Goal: Use online tool/utility: Utilize a website feature to perform a specific function

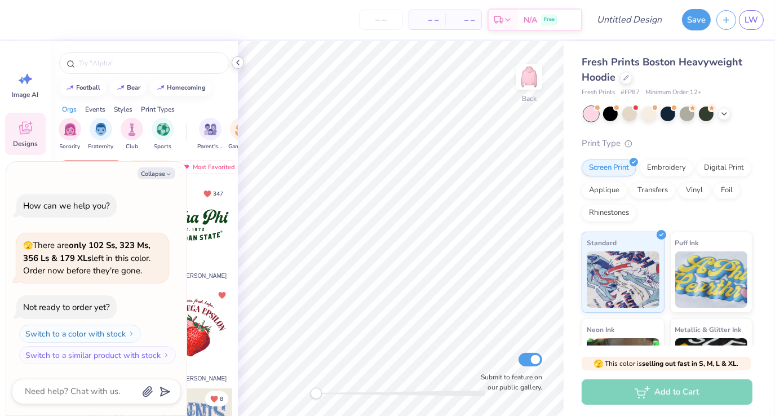
click at [241, 64] on icon at bounding box center [237, 62] width 9 height 9
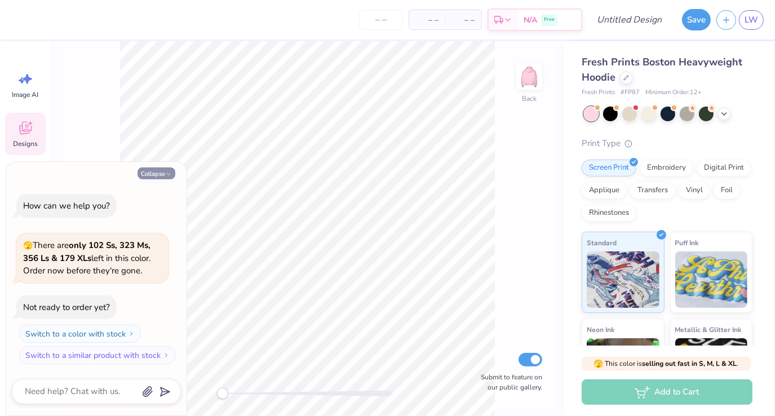
click at [156, 171] on button "Collapse" at bounding box center [157, 173] width 38 height 12
type textarea "x"
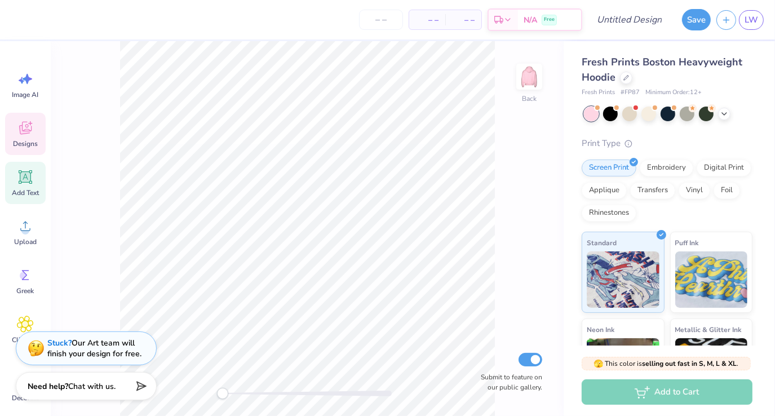
click at [25, 186] on div "Add Text" at bounding box center [25, 183] width 41 height 42
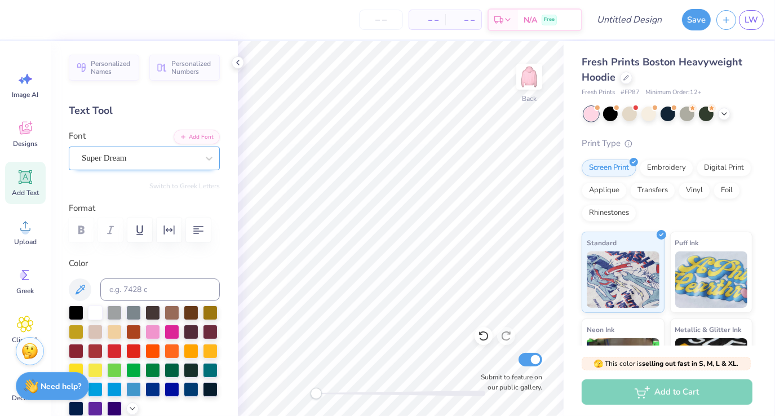
click at [132, 166] on div "Super Dream" at bounding box center [140, 157] width 118 height 17
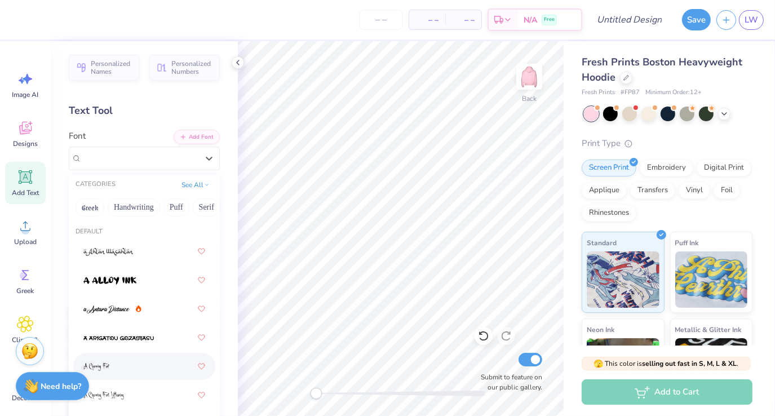
click at [117, 364] on div at bounding box center [144, 366] width 122 height 20
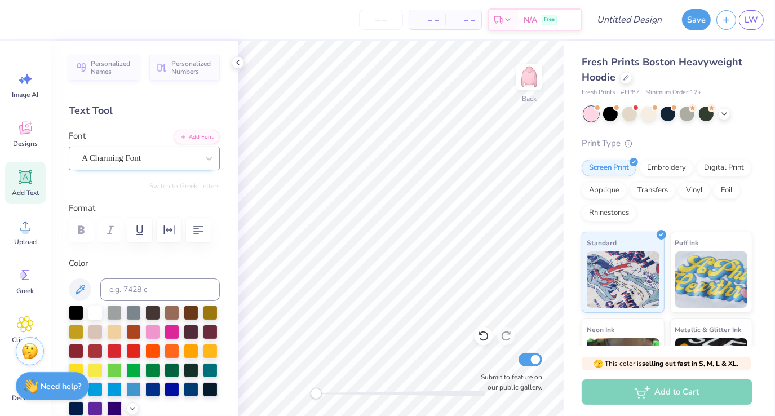
click at [100, 162] on div "A Charming Font" at bounding box center [140, 157] width 118 height 17
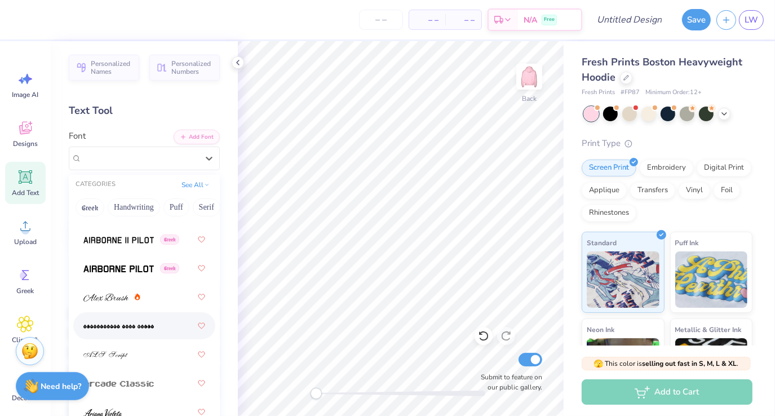
scroll to position [399, 0]
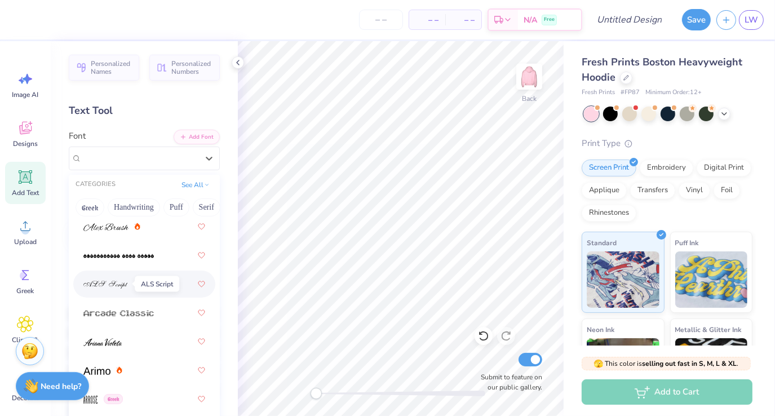
click at [125, 289] on span at bounding box center [105, 285] width 45 height 12
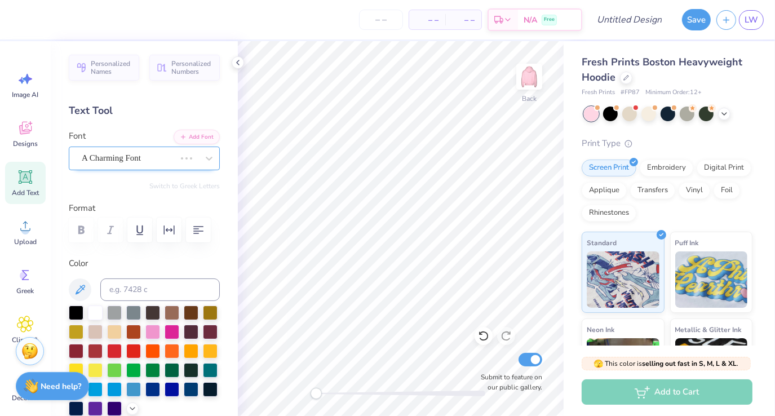
click at [92, 161] on div "A Charming Font" at bounding box center [129, 157] width 96 height 17
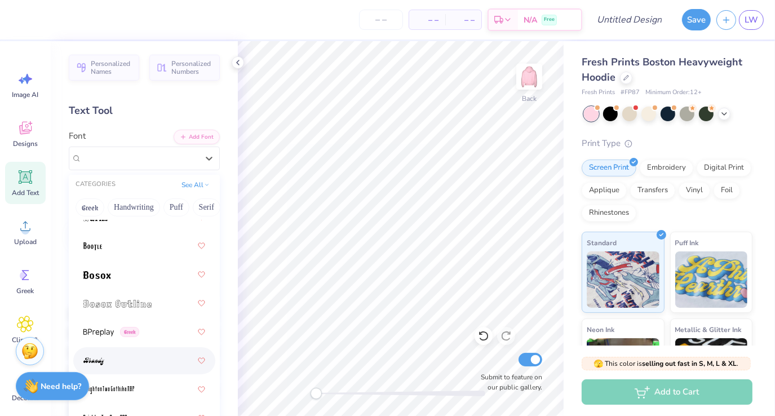
scroll to position [1210, 0]
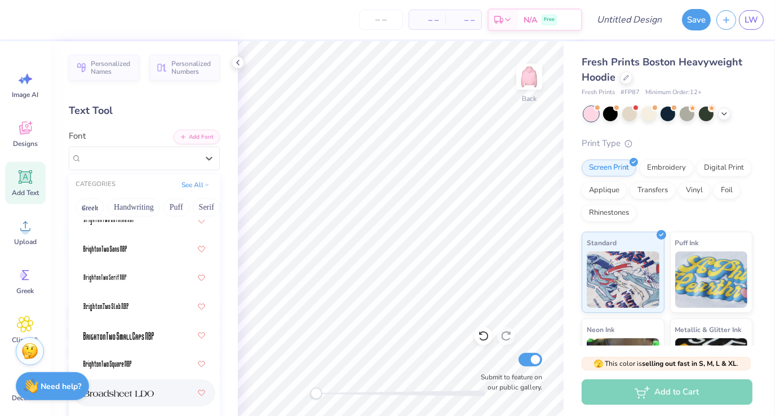
click at [121, 398] on span at bounding box center [118, 393] width 70 height 12
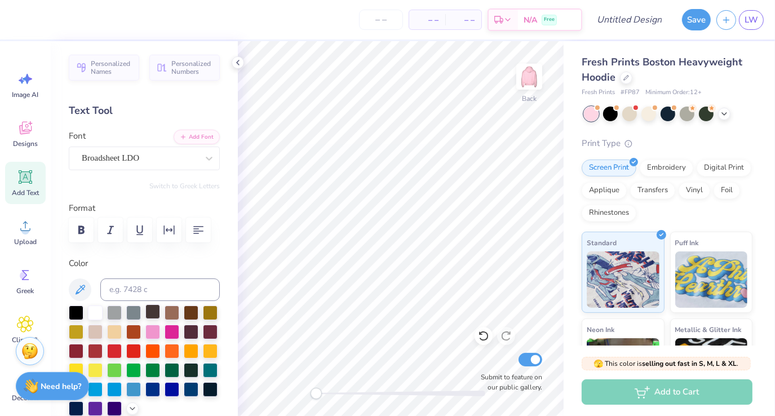
click at [156, 305] on div at bounding box center [152, 312] width 15 height 15
click at [16, 175] on div "Add Text" at bounding box center [25, 183] width 41 height 42
type textarea "L"
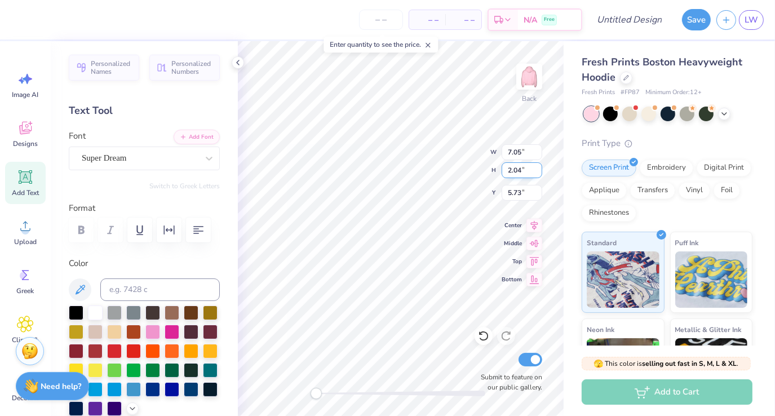
type textarea "Alpha xi"
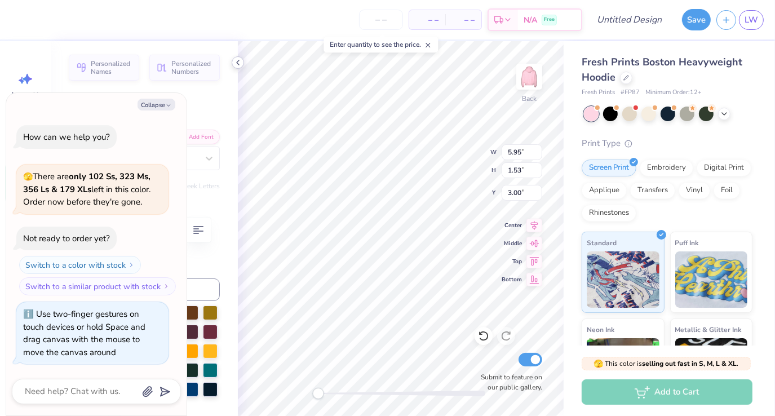
click at [236, 64] on icon at bounding box center [237, 62] width 9 height 9
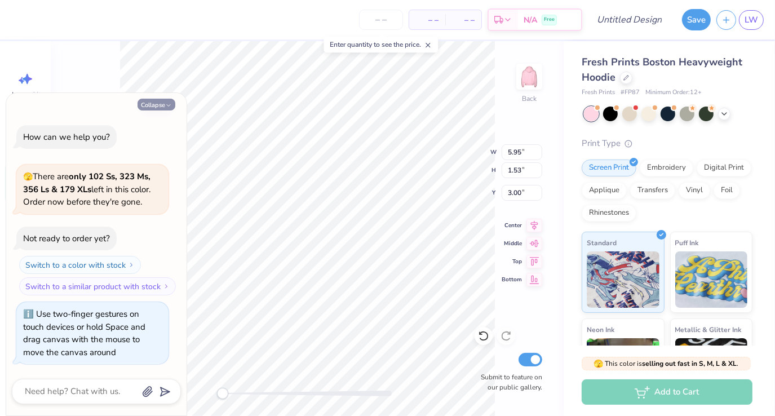
click at [160, 107] on button "Collapse" at bounding box center [157, 105] width 38 height 12
type textarea "x"
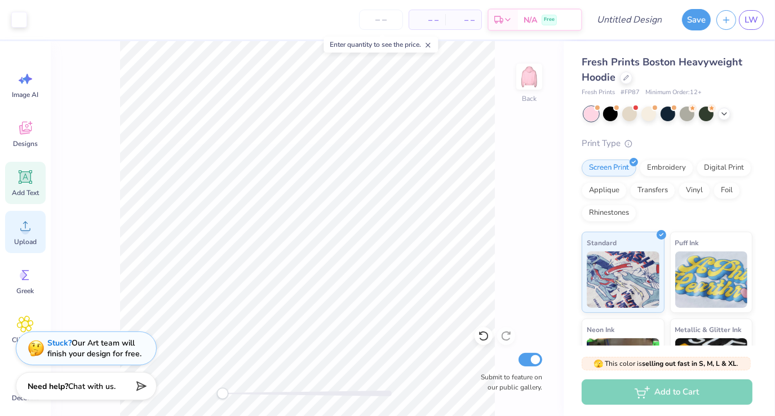
click at [30, 235] on div "Upload" at bounding box center [25, 232] width 41 height 42
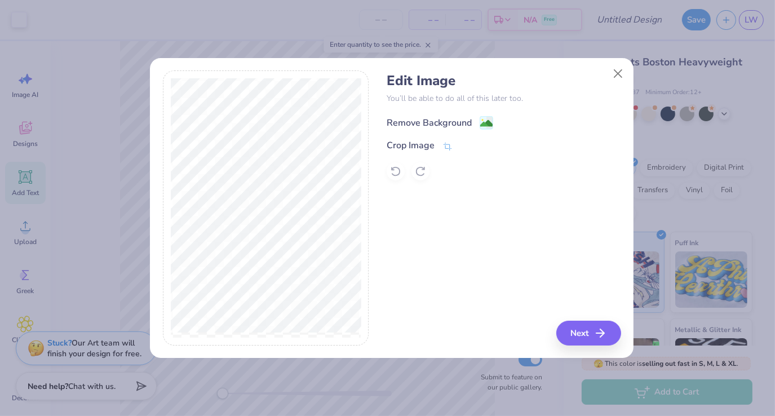
click at [450, 122] on div "Remove Background" at bounding box center [429, 123] width 85 height 14
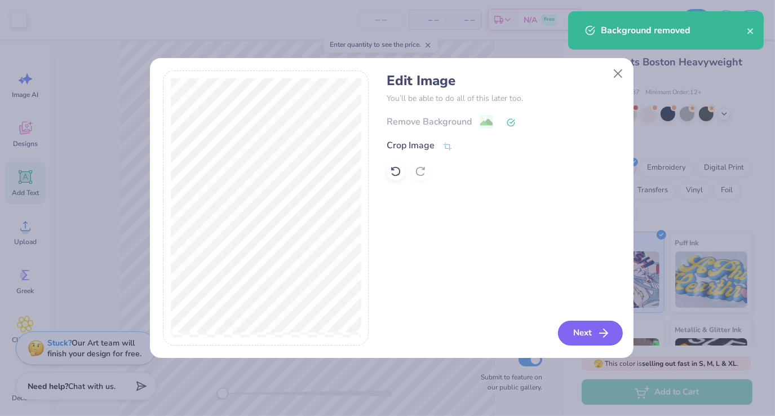
click at [597, 326] on button "Next" at bounding box center [590, 333] width 65 height 25
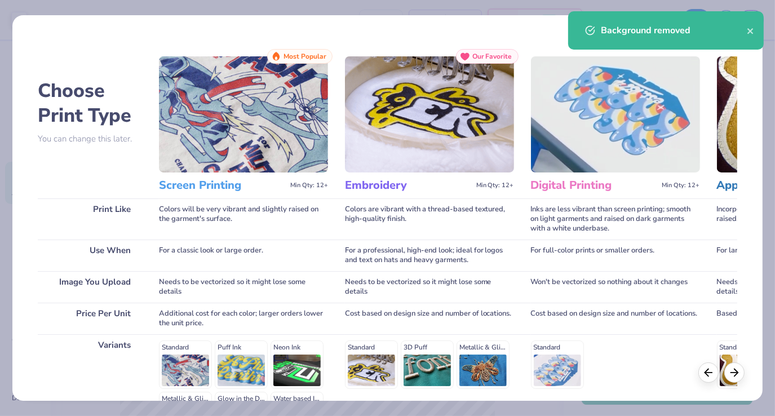
scroll to position [145, 0]
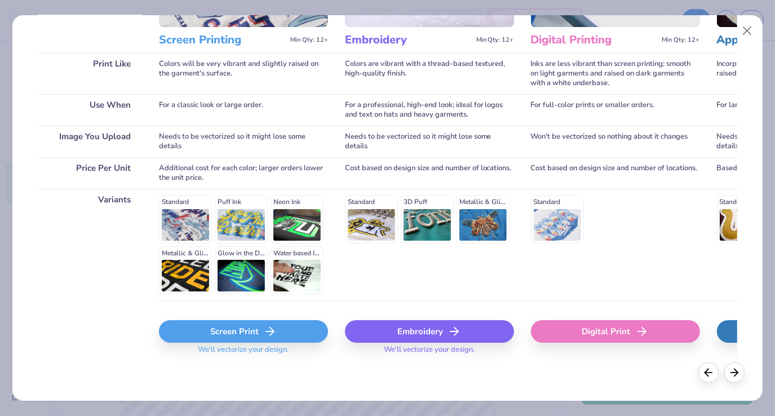
click at [274, 329] on icon at bounding box center [270, 332] width 14 height 14
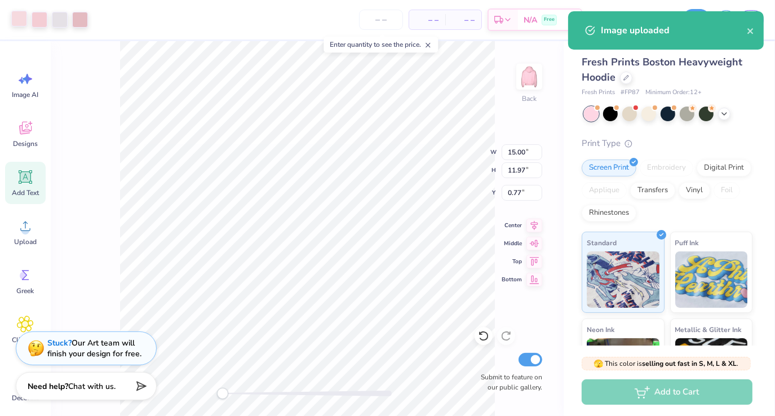
click at [21, 20] on div at bounding box center [19, 19] width 16 height 16
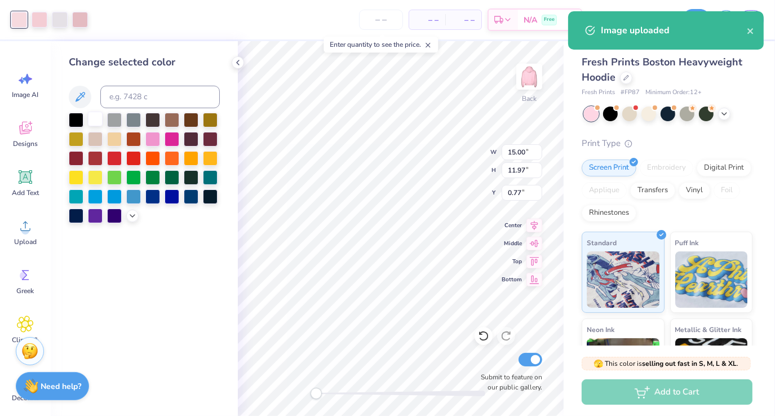
click at [98, 116] on div at bounding box center [95, 119] width 15 height 15
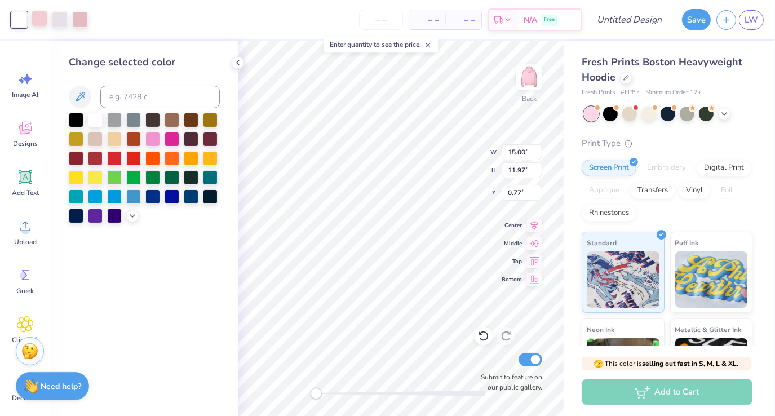
click at [45, 19] on div at bounding box center [40, 19] width 16 height 16
click at [95, 114] on div at bounding box center [95, 119] width 15 height 15
click at [116, 120] on div at bounding box center [114, 119] width 15 height 15
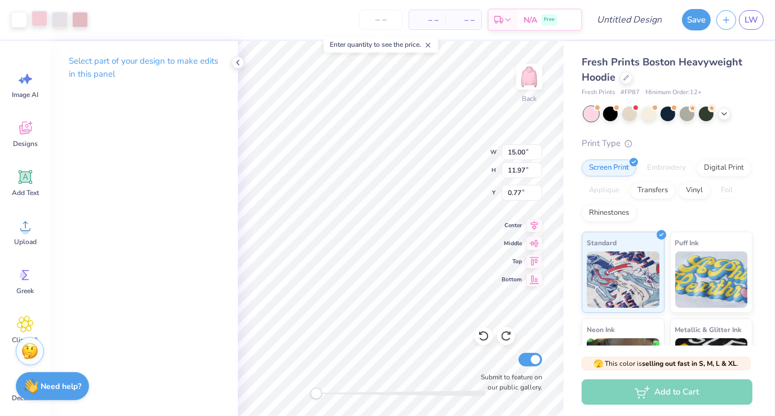
click at [42, 22] on div at bounding box center [40, 19] width 16 height 16
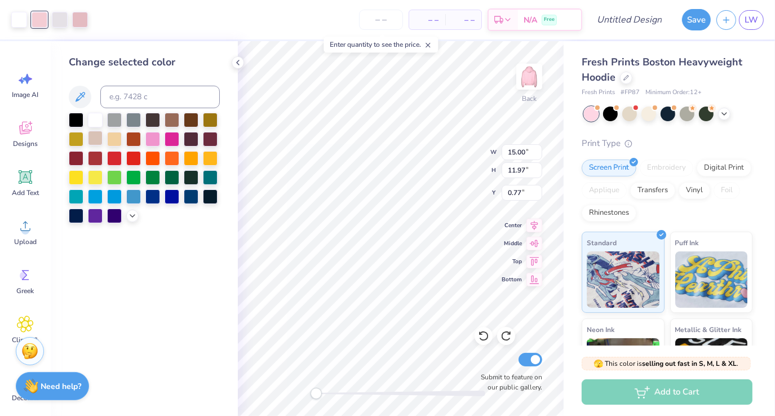
click at [98, 136] on div at bounding box center [95, 138] width 15 height 15
click at [60, 18] on div at bounding box center [60, 19] width 16 height 16
click at [118, 120] on div at bounding box center [114, 119] width 15 height 15
click at [108, 141] on div at bounding box center [114, 138] width 15 height 15
click at [134, 215] on icon at bounding box center [132, 214] width 9 height 9
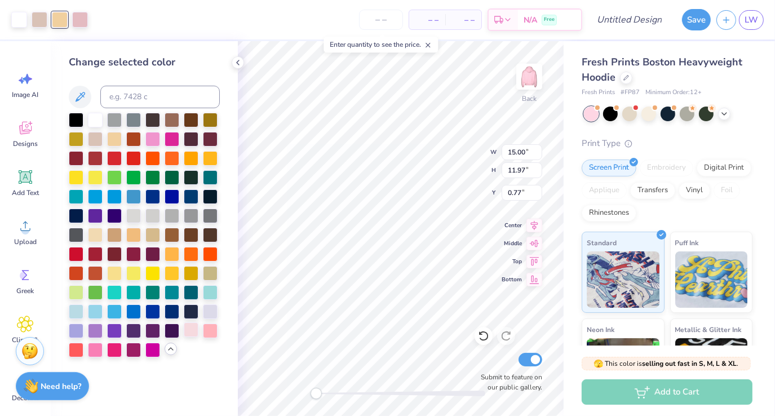
click at [192, 331] on div at bounding box center [191, 330] width 15 height 15
click at [47, 19] on div at bounding box center [40, 19] width 16 height 16
click at [214, 328] on div at bounding box center [210, 330] width 15 height 15
click at [149, 142] on div at bounding box center [152, 138] width 15 height 15
click at [191, 332] on div at bounding box center [191, 330] width 15 height 15
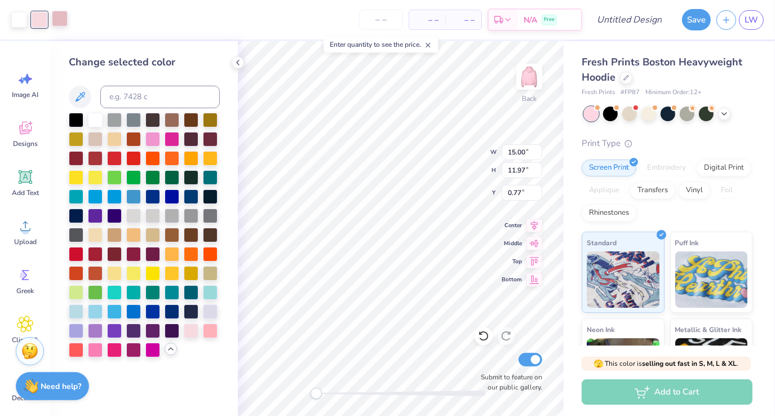
click at [64, 21] on div at bounding box center [60, 19] width 16 height 16
click at [237, 65] on icon at bounding box center [237, 62] width 9 height 9
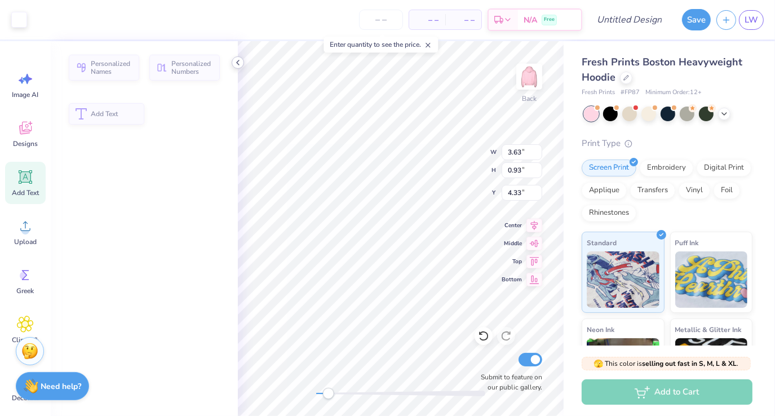
type input "3.63"
type input "0.93"
type input "4.33"
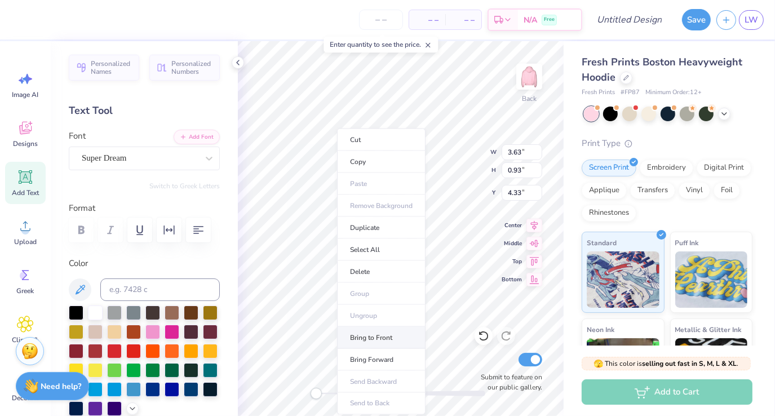
click at [382, 343] on li "Bring to Front" at bounding box center [381, 338] width 89 height 22
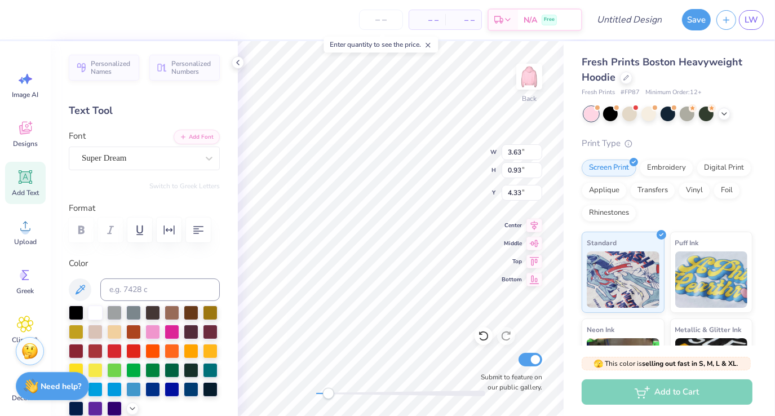
scroll to position [9, 2]
click at [196, 312] on div at bounding box center [191, 312] width 15 height 15
type input "5.83"
type input "1.50"
type input "3.94"
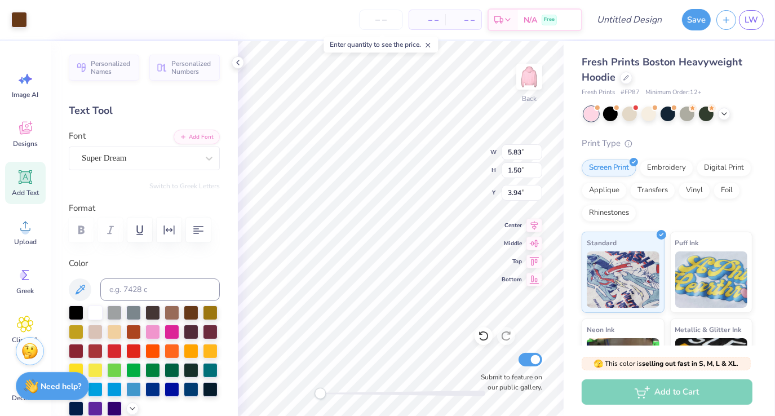
type input "5.83"
type input "1.50"
type input "3.94"
type input "5.83"
type input "1.50"
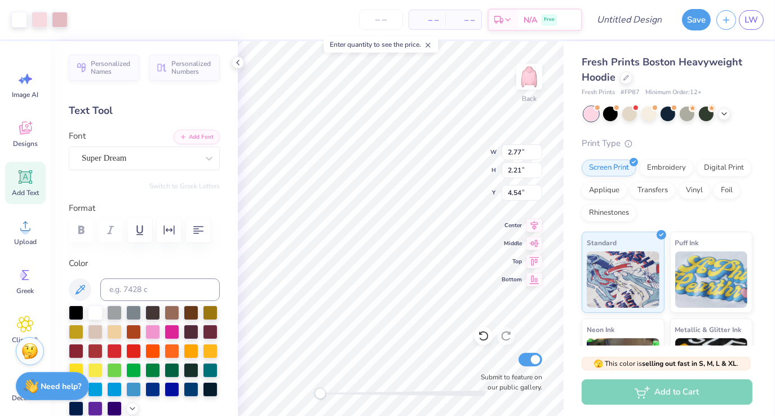
type input "3.79"
type input "2.77"
type input "2.21"
type input "5.97"
type input "5.83"
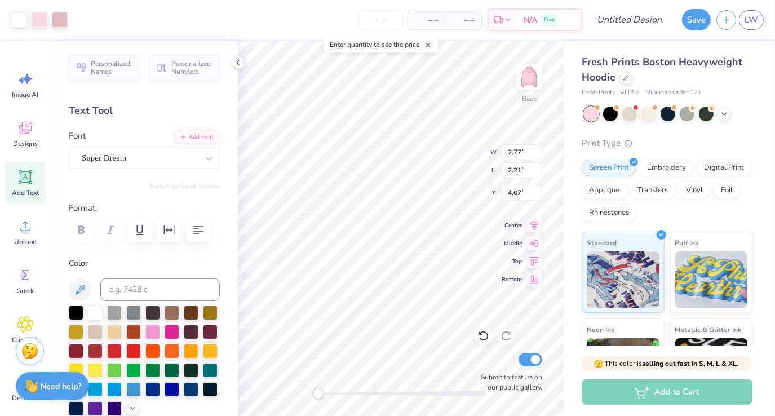
type input "1.50"
type input "3.67"
click at [127, 156] on div "Super Dream" at bounding box center [140, 157] width 118 height 17
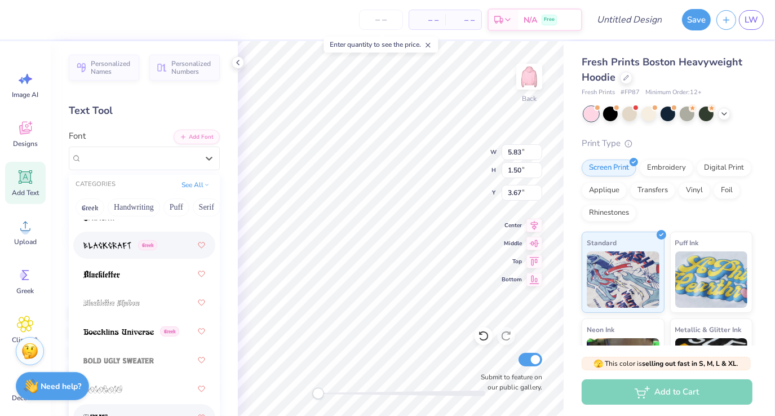
scroll to position [959, 0]
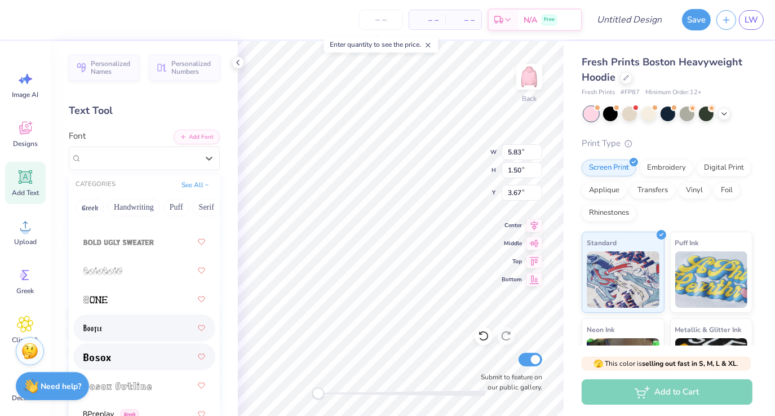
click at [124, 318] on div at bounding box center [144, 328] width 122 height 20
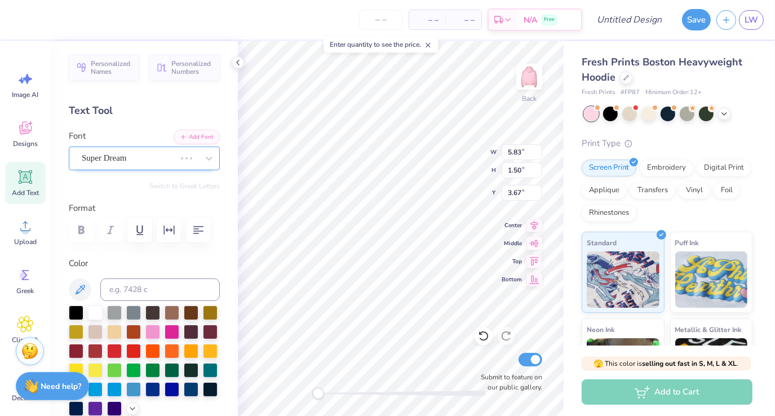
click at [118, 155] on div "Super Dream" at bounding box center [129, 157] width 96 height 17
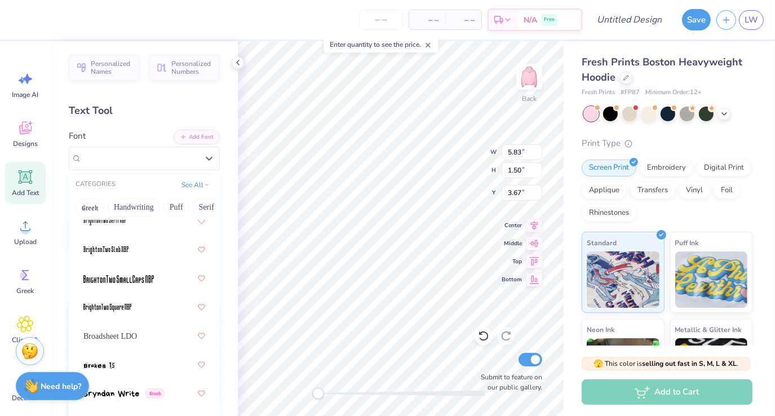
scroll to position [1353, 0]
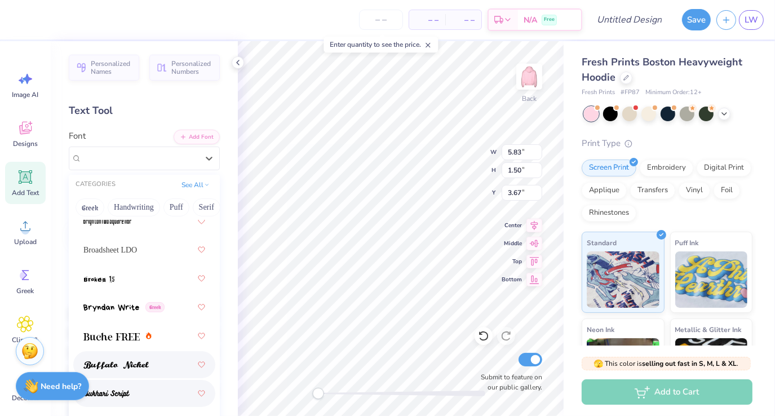
click at [136, 368] on img at bounding box center [115, 365] width 65 height 8
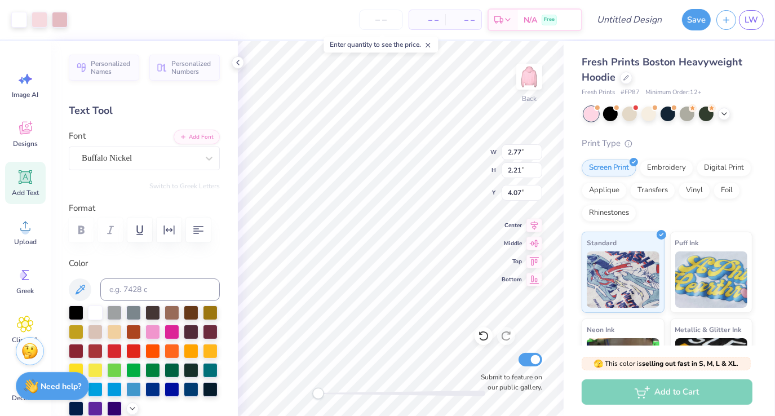
type input "2.77"
type input "2.21"
type input "4.07"
type input "6.14"
type input "1.22"
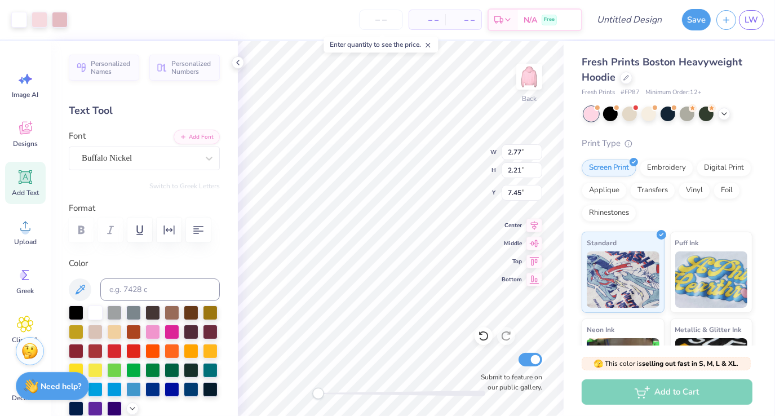
type input "7.34"
type input "2.77"
type input "2.21"
type input "7.95"
type input "0.58"
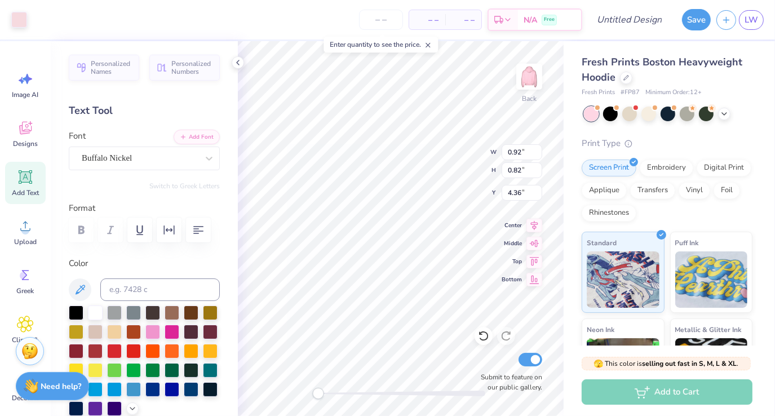
type input "0.75"
type input "4.25"
click at [727, 115] on icon at bounding box center [724, 112] width 9 height 9
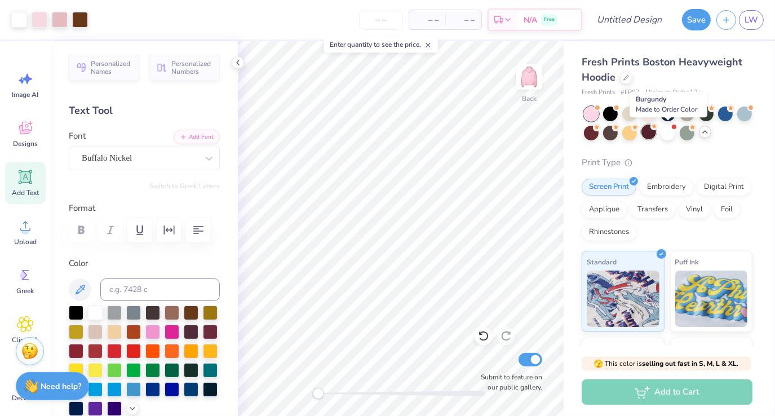
click at [656, 133] on div at bounding box center [649, 132] width 15 height 15
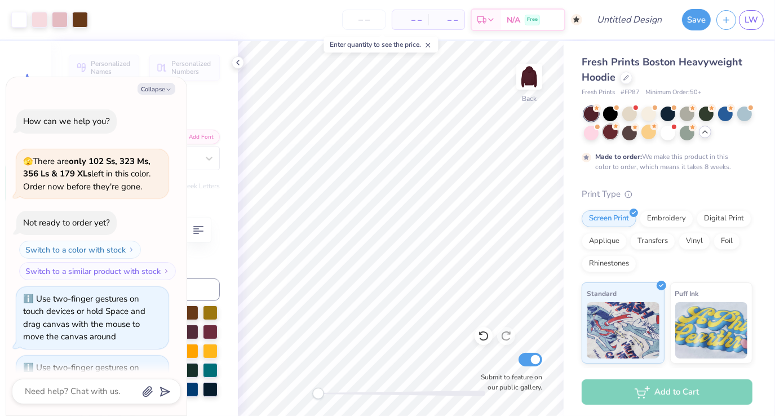
scroll to position [146, 0]
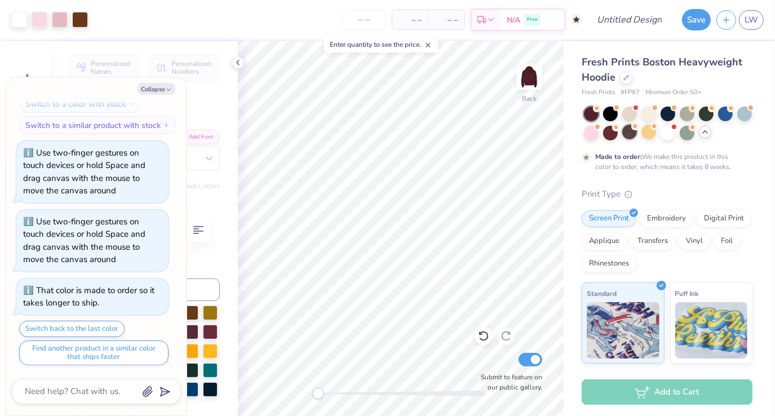
click at [637, 131] on div at bounding box center [630, 132] width 15 height 15
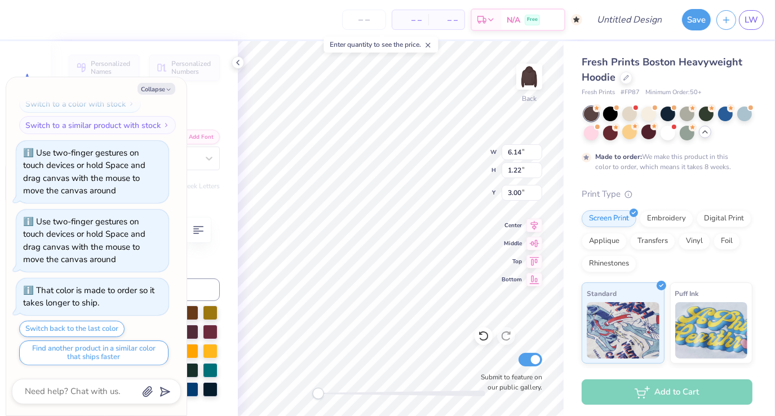
click at [205, 96] on div "Personalized Names Personalized Numbers Text Tool Add Font Font Buffalo Nickel …" at bounding box center [144, 228] width 187 height 375
click at [169, 90] on polyline "button" at bounding box center [168, 90] width 3 height 2
type textarea "x"
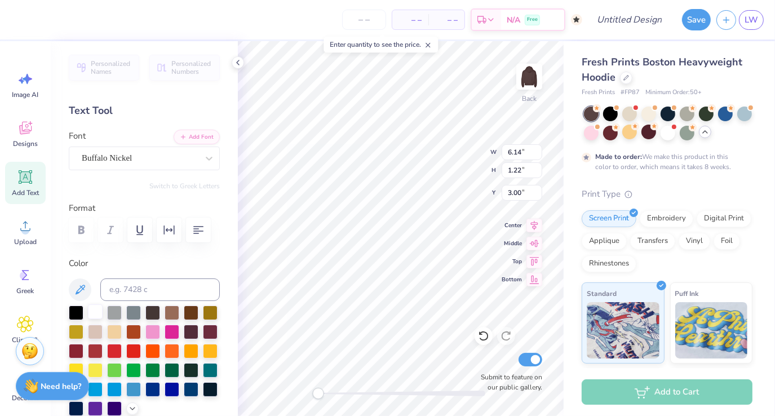
click at [94, 310] on div at bounding box center [95, 312] width 15 height 15
click at [25, 19] on div at bounding box center [19, 19] width 16 height 16
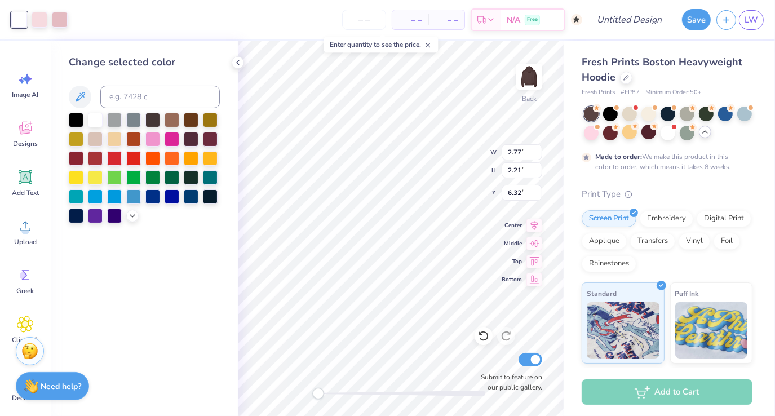
click at [127, 210] on div at bounding box center [144, 168] width 151 height 111
click at [133, 217] on icon at bounding box center [132, 214] width 9 height 9
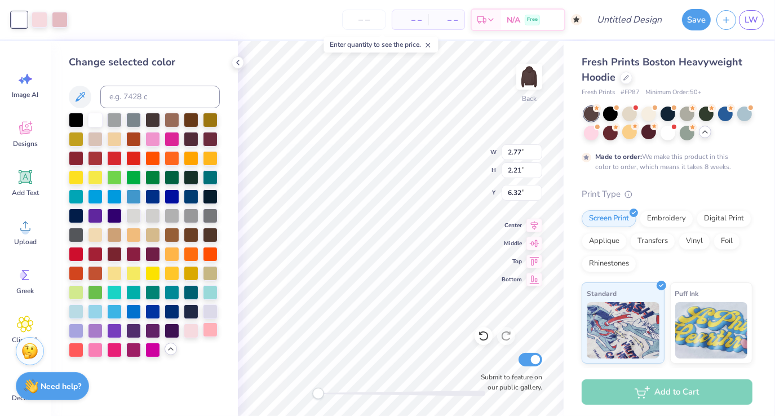
click at [208, 329] on div at bounding box center [210, 330] width 15 height 15
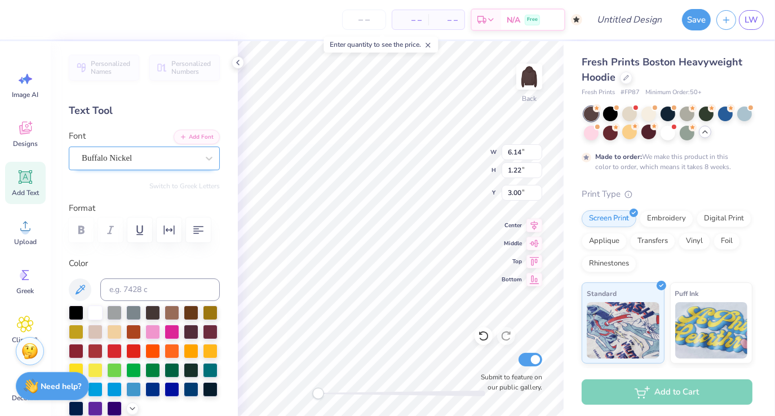
click at [145, 161] on div "Buffalo Nickel" at bounding box center [140, 157] width 118 height 17
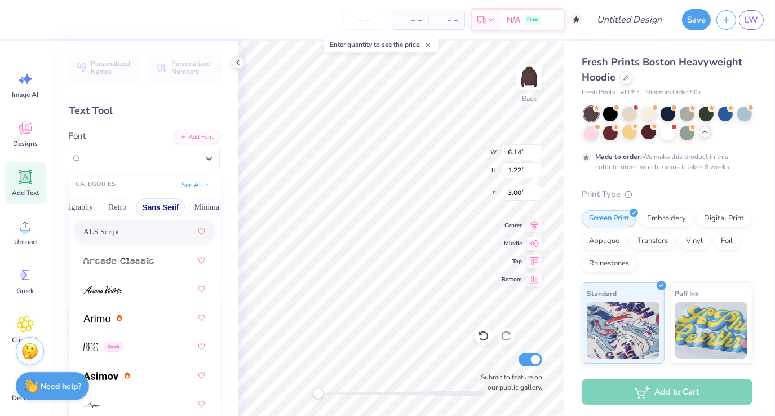
scroll to position [0, 196]
click at [99, 208] on button "Calligraphy" at bounding box center [84, 207] width 50 height 18
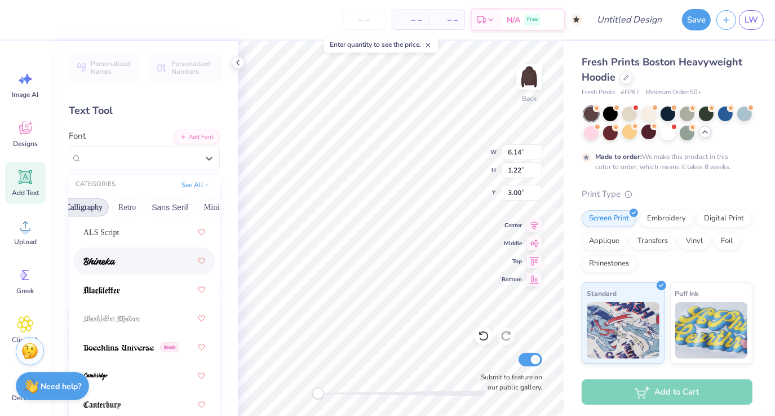
click at [99, 262] on img at bounding box center [99, 262] width 32 height 8
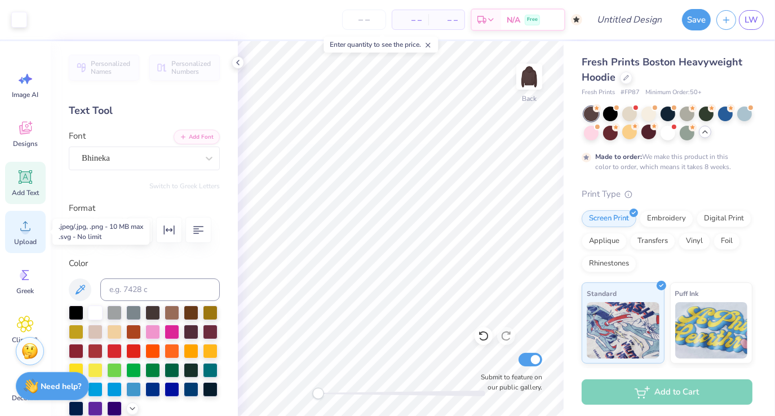
click at [32, 242] on span "Upload" at bounding box center [25, 241] width 23 height 9
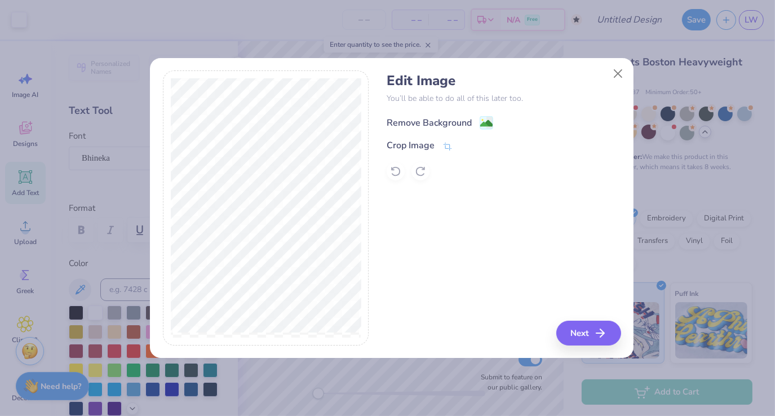
click at [451, 127] on div "Remove Background" at bounding box center [429, 123] width 85 height 14
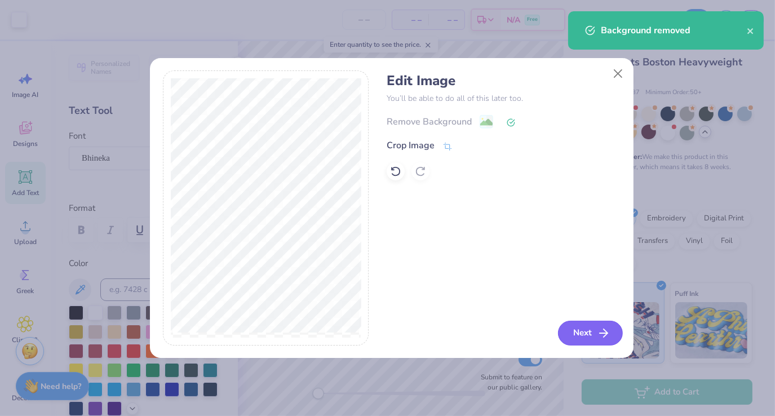
click at [589, 343] on button "Next" at bounding box center [590, 333] width 65 height 25
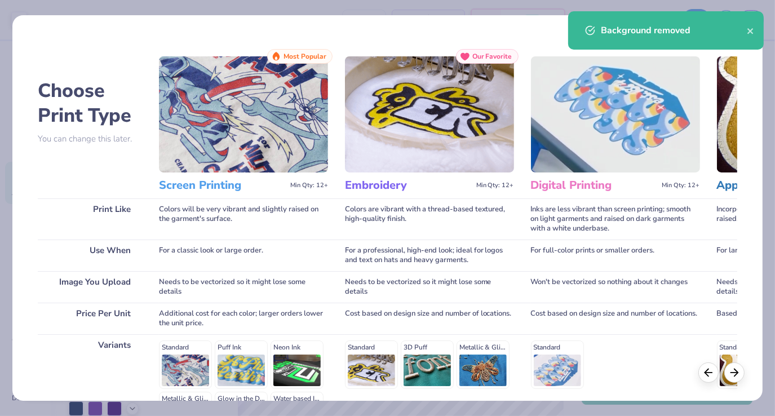
scroll to position [145, 0]
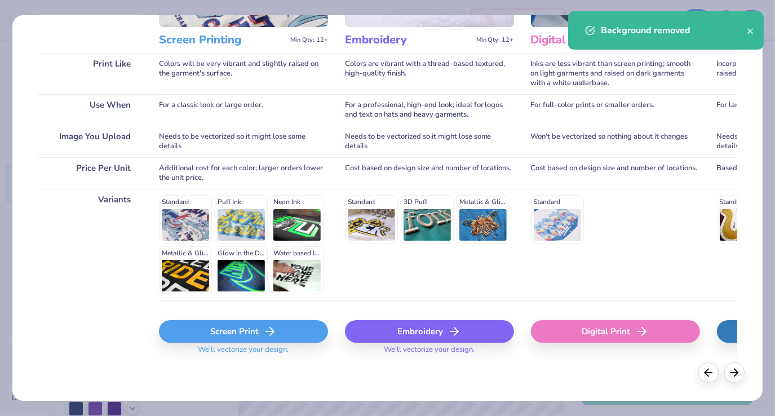
click at [262, 329] on div "Screen Print" at bounding box center [243, 331] width 169 height 23
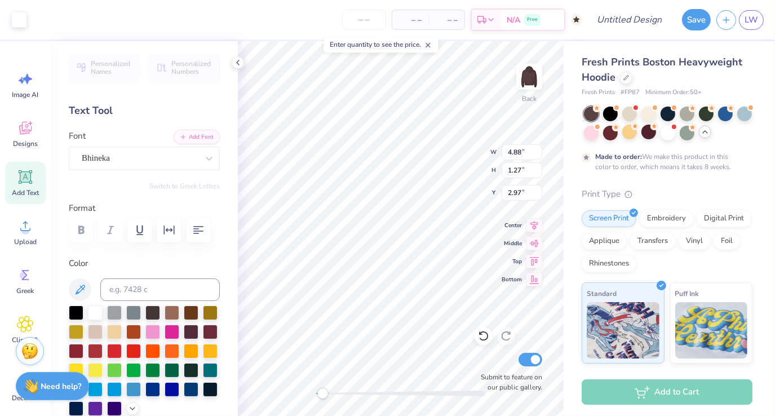
type input "4.88"
type input "1.27"
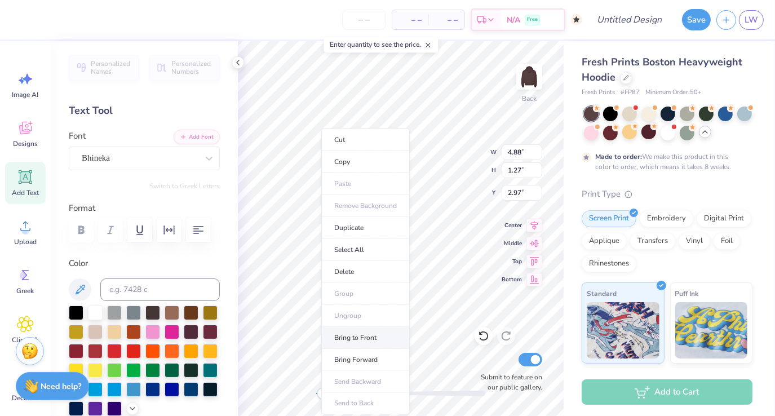
click at [349, 341] on li "Bring to Front" at bounding box center [365, 338] width 89 height 22
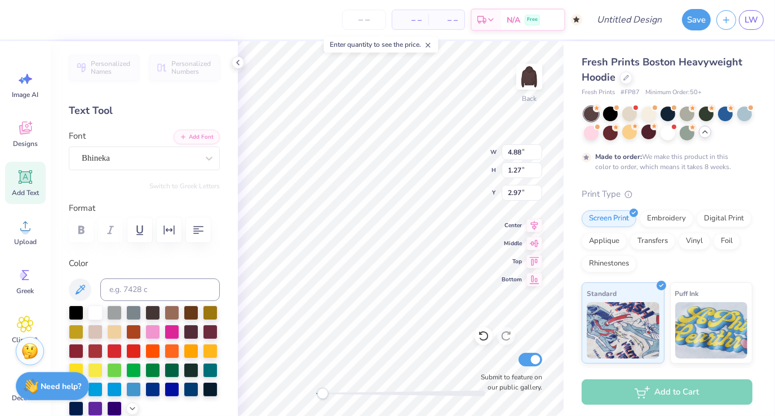
type input "4.53"
type input "7.09"
type input "5.66"
type input "3.00"
drag, startPoint x: 333, startPoint y: 394, endPoint x: 319, endPoint y: 392, distance: 14.1
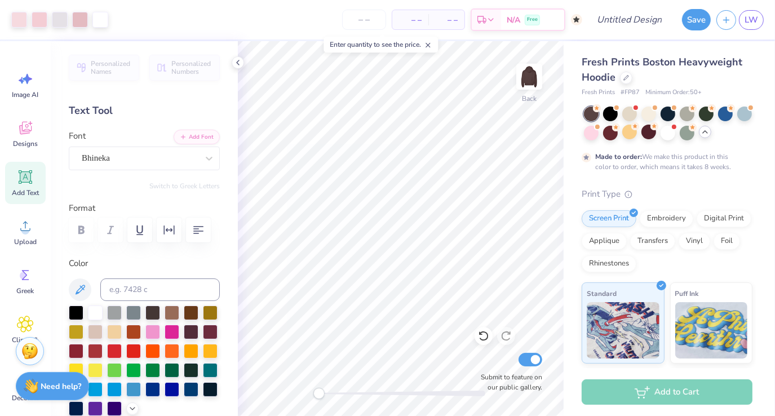
click at [319, 392] on div "Accessibility label" at bounding box center [319, 393] width 11 height 11
click at [242, 61] on icon at bounding box center [237, 62] width 9 height 9
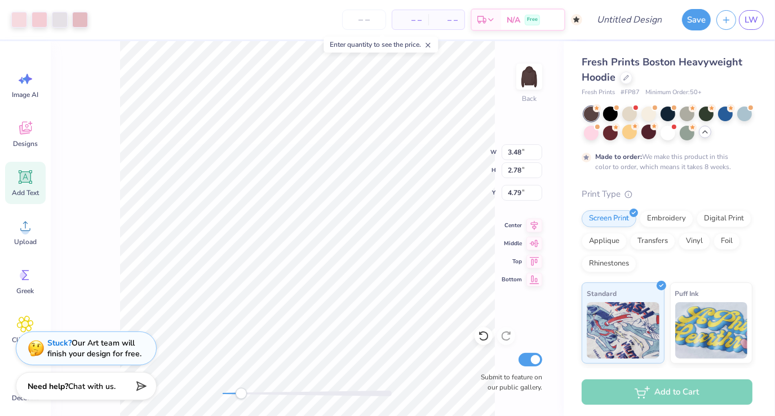
drag, startPoint x: 228, startPoint y: 395, endPoint x: 241, endPoint y: 396, distance: 13.0
click at [241, 396] on div at bounding box center [307, 394] width 169 height 6
click at [30, 195] on span "Add Text" at bounding box center [25, 192] width 27 height 9
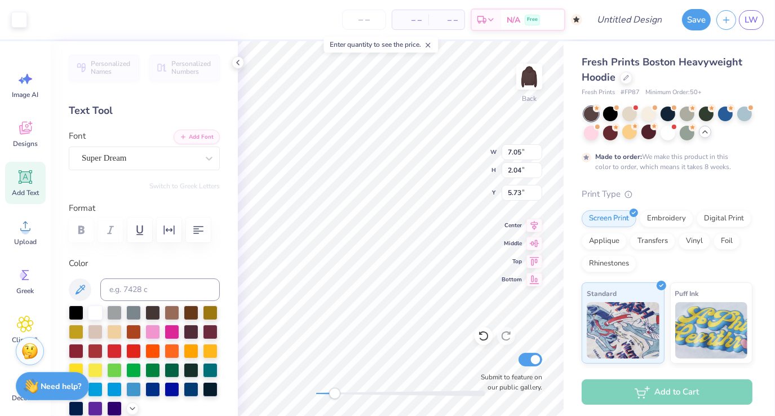
type input "7.05"
type input "2.04"
type input "5.73"
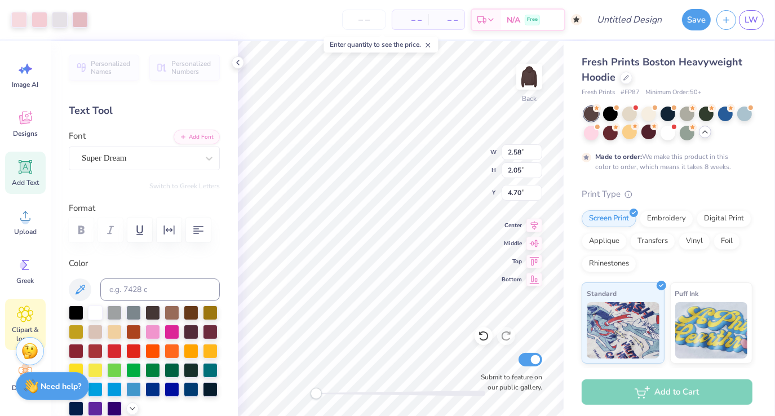
scroll to position [16, 0]
click at [36, 306] on div "Clipart & logos" at bounding box center [25, 318] width 41 height 51
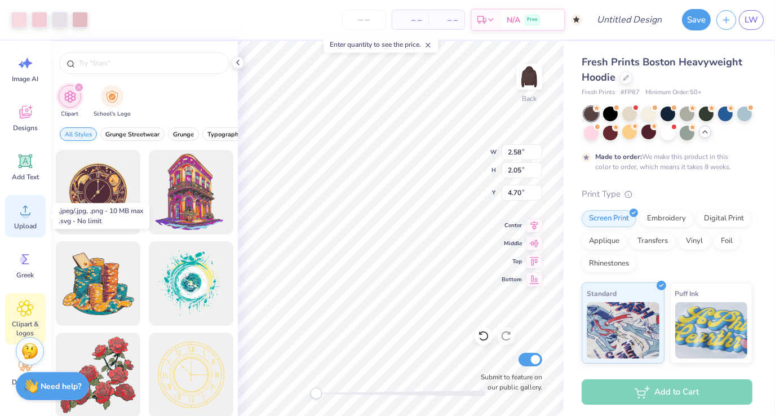
click at [26, 211] on icon at bounding box center [25, 210] width 17 height 17
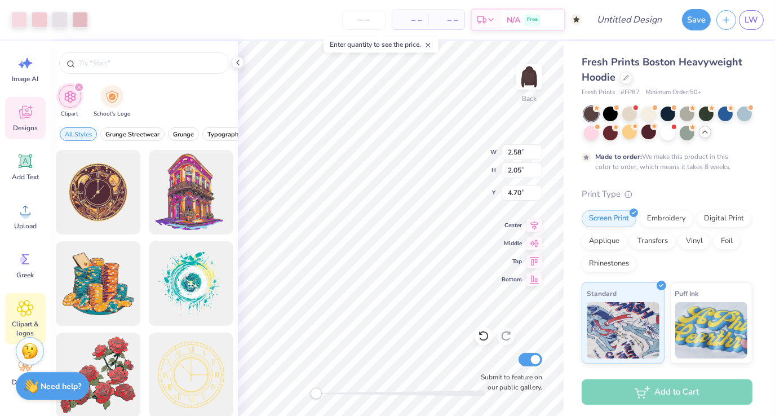
click at [34, 127] on span "Designs" at bounding box center [25, 127] width 25 height 9
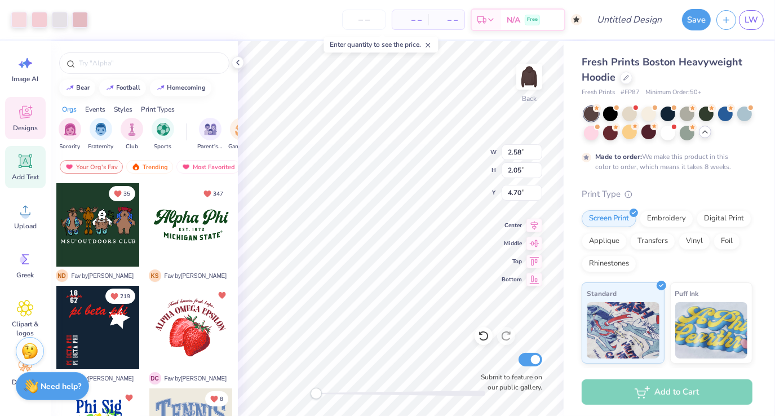
click at [28, 159] on icon at bounding box center [25, 161] width 11 height 11
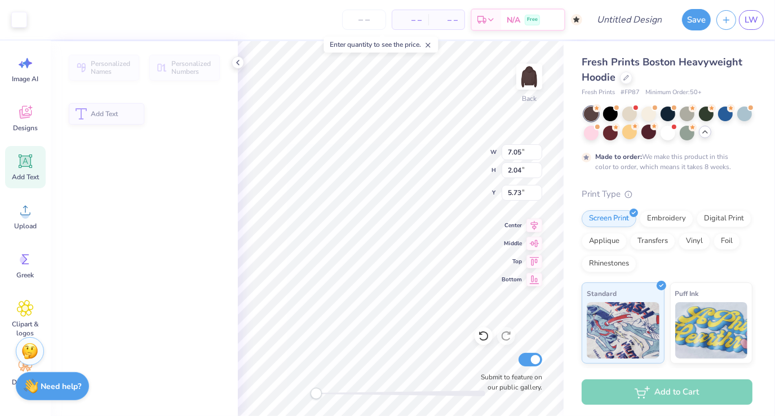
type input "7.05"
type input "2.04"
type input "5.73"
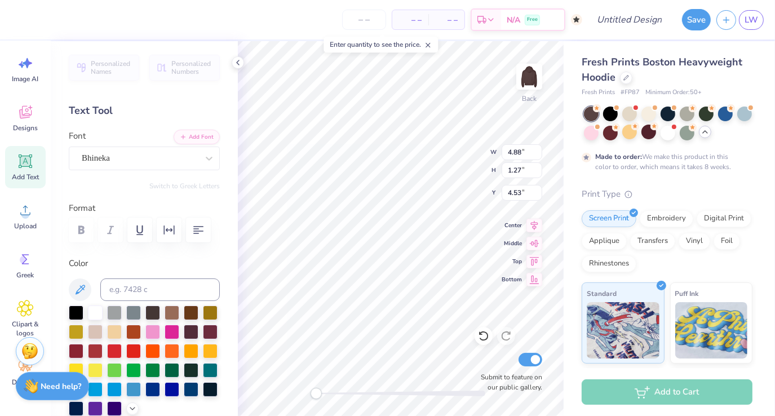
type input "2.58"
type input "2.05"
type input "7.36"
